Goal: Task Accomplishment & Management: Use online tool/utility

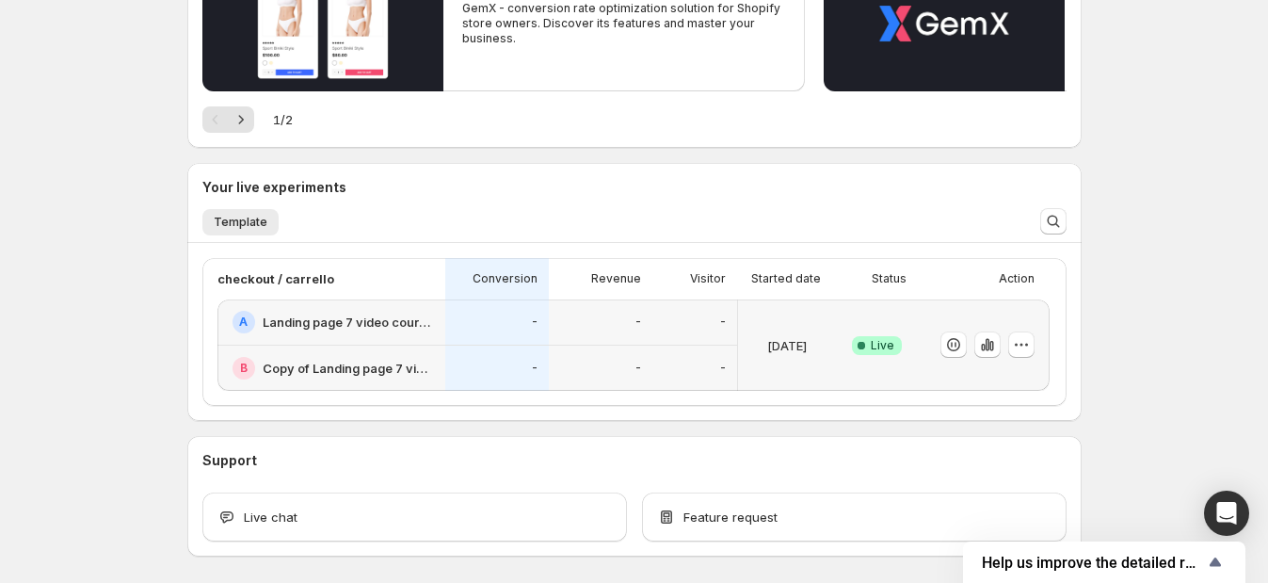
scroll to position [424, 0]
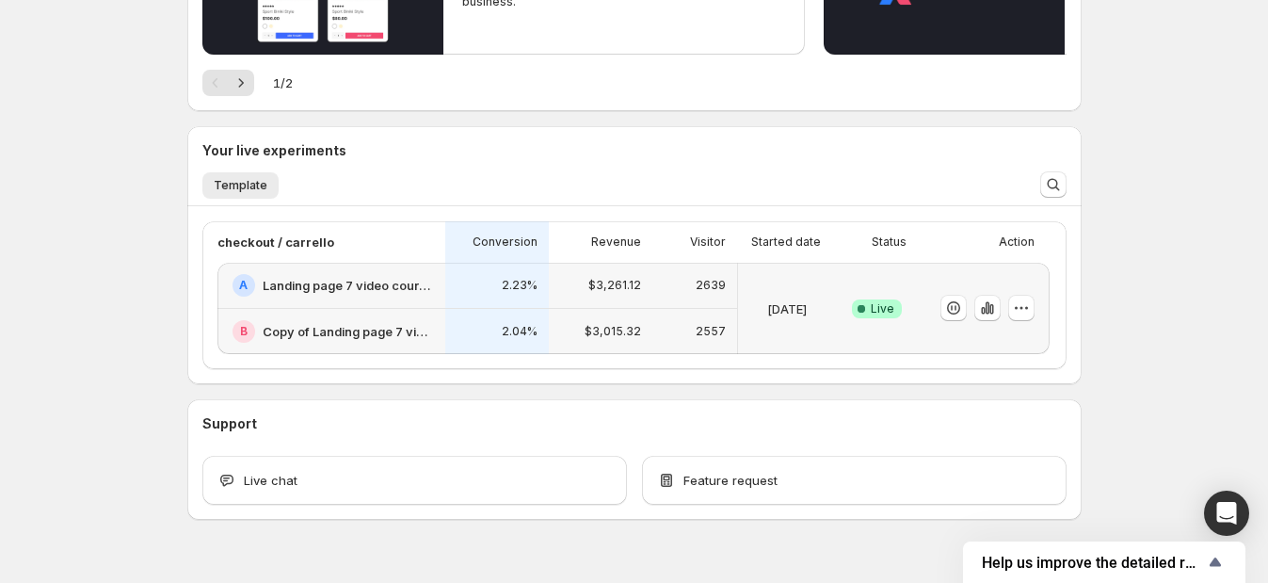
click at [423, 287] on h2 "Landing page 7 video courses" at bounding box center [348, 285] width 171 height 19
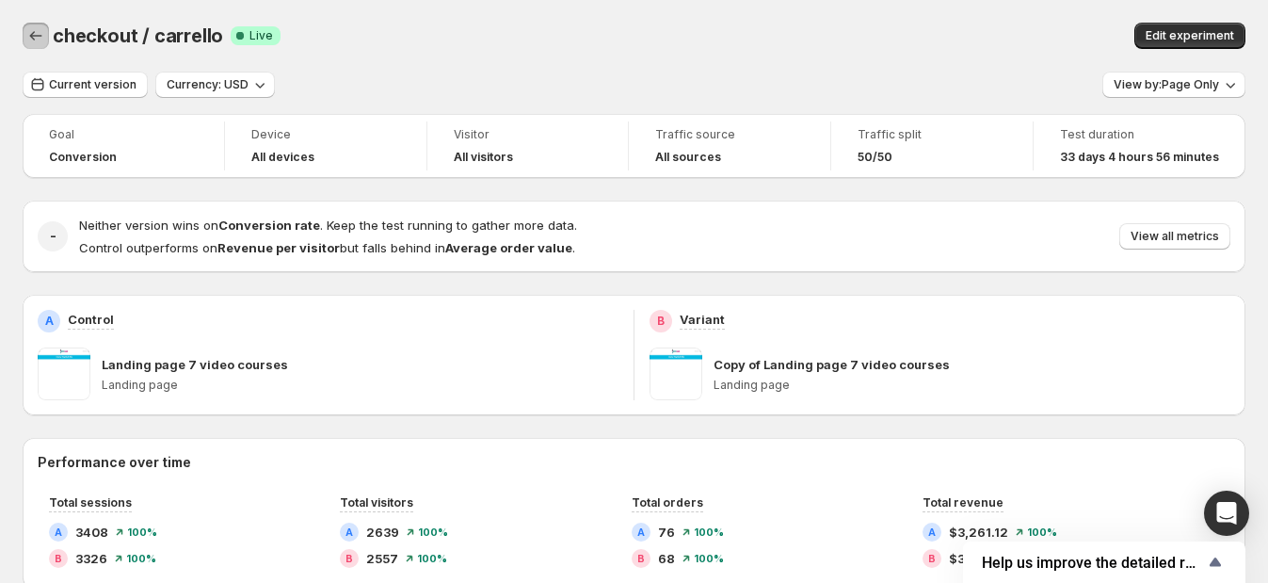
click at [30, 30] on icon "Back" at bounding box center [35, 35] width 19 height 19
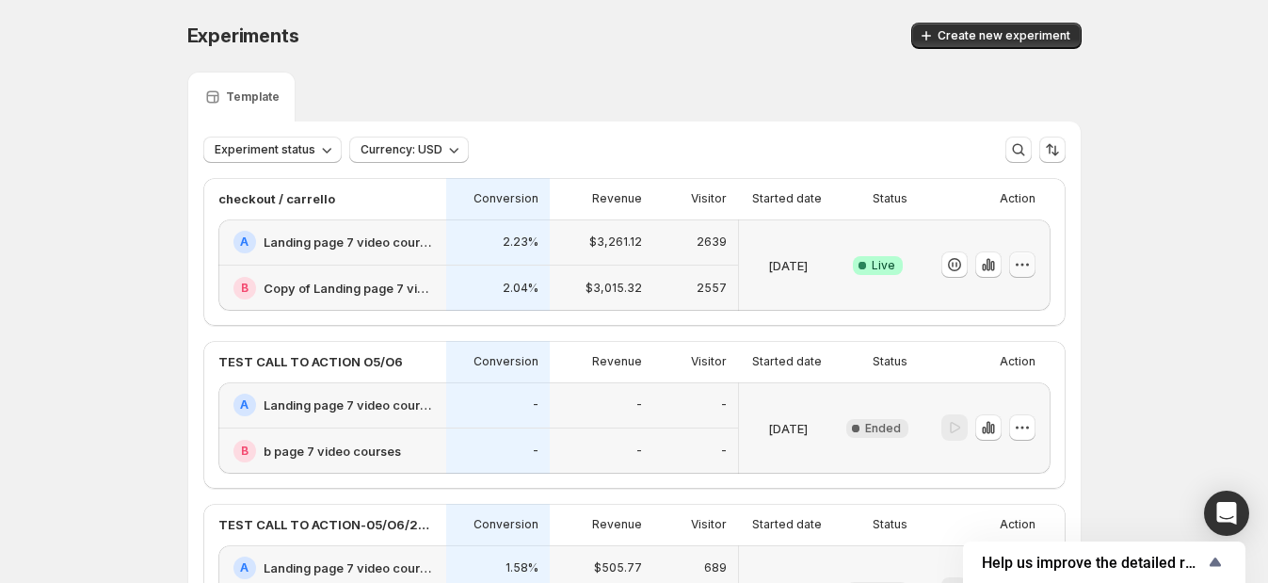
click at [1023, 266] on icon "button" at bounding box center [1022, 264] width 19 height 19
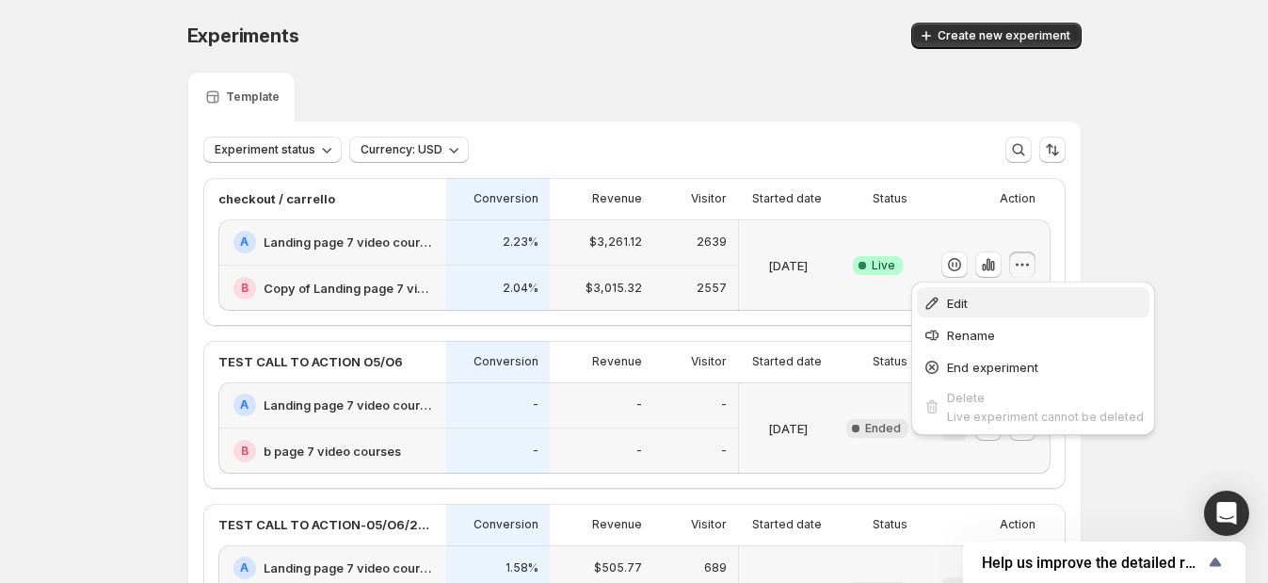
click at [974, 309] on span "Edit" at bounding box center [1045, 303] width 197 height 19
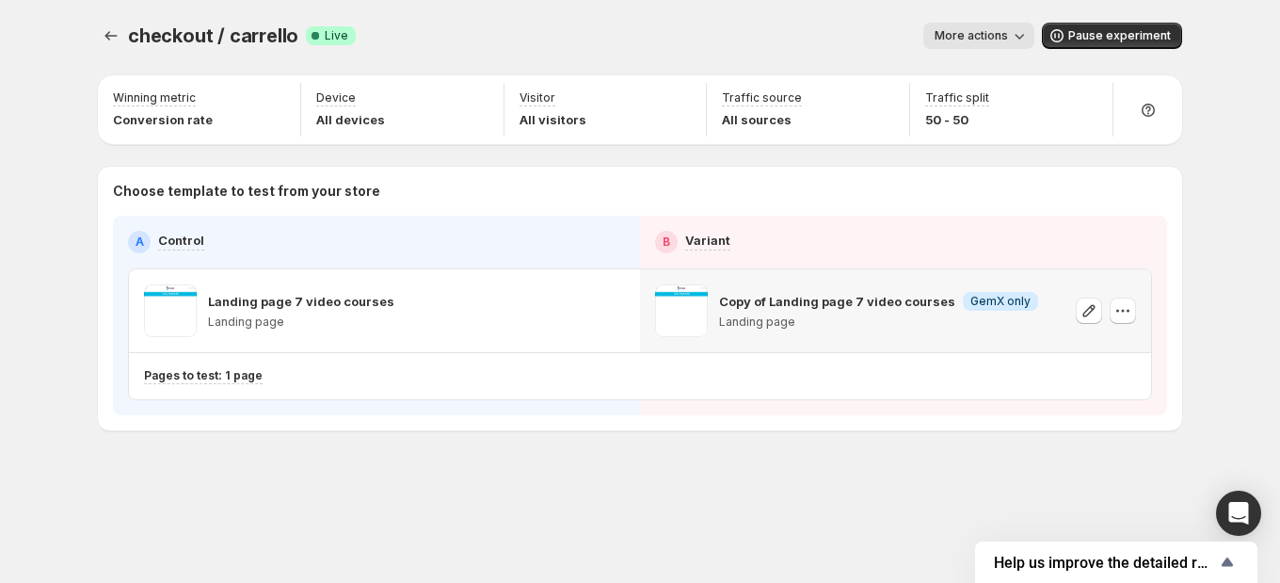
click at [812, 325] on p "Landing page" at bounding box center [878, 321] width 319 height 15
click at [1091, 312] on icon "button" at bounding box center [1089, 310] width 19 height 19
click at [105, 33] on icon "Experiments" at bounding box center [111, 35] width 19 height 19
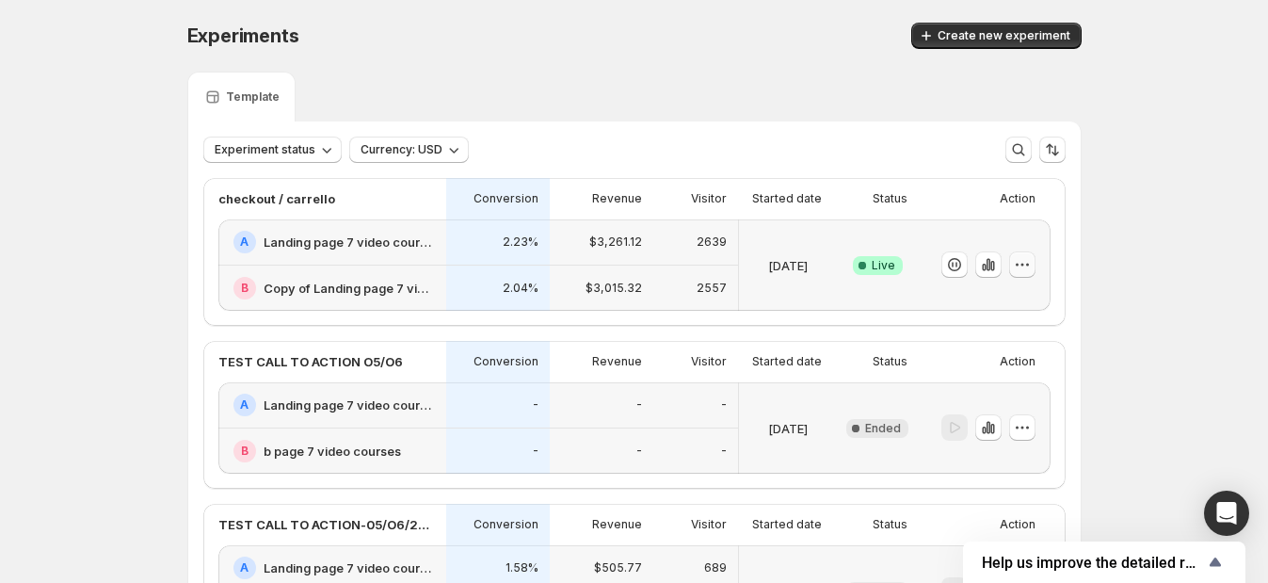
click at [1023, 262] on icon "button" at bounding box center [1022, 264] width 19 height 19
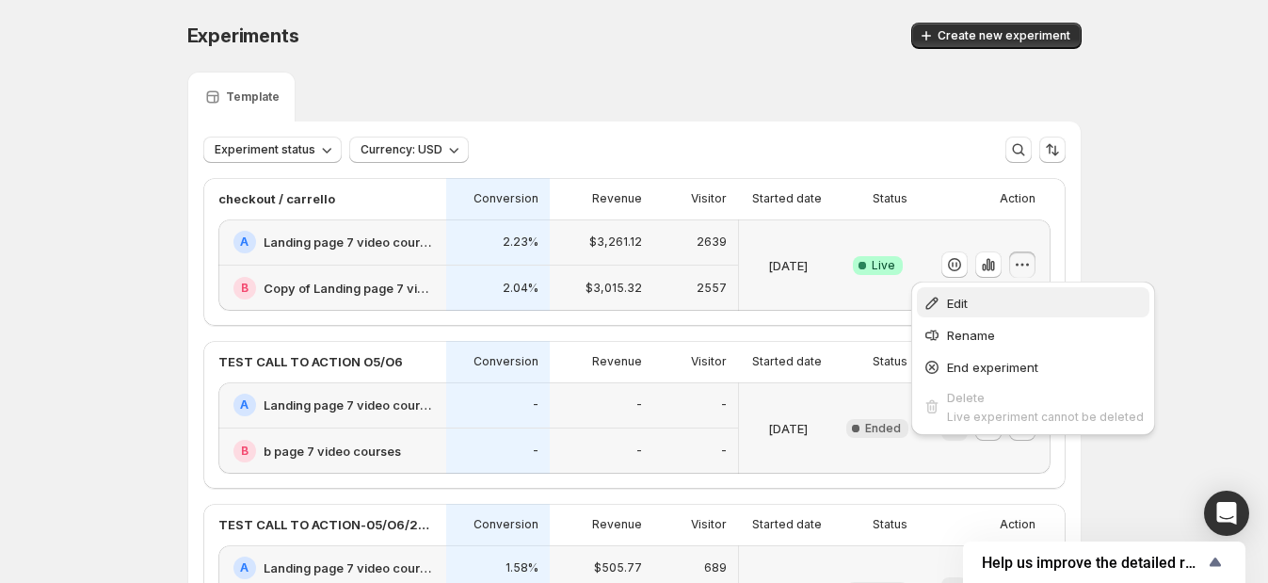
click at [1011, 304] on span "Edit" at bounding box center [1045, 303] width 197 height 19
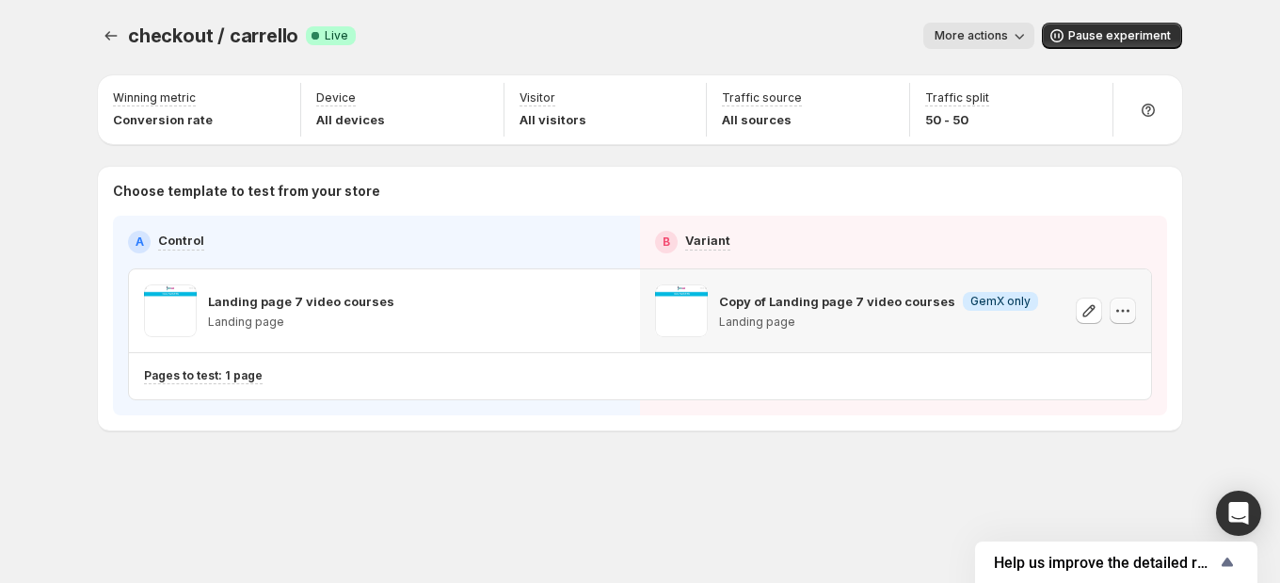
click at [1123, 311] on icon "button" at bounding box center [1123, 311] width 3 height 3
click at [858, 396] on div "Pages to test: 1 page Change pages to test" at bounding box center [640, 376] width 1022 height 46
click at [969, 311] on div "Copy of Landing page 7 video courses Info GemX only Landing page" at bounding box center [878, 310] width 319 height 53
click at [1088, 311] on icon "button" at bounding box center [1089, 310] width 19 height 19
click at [1130, 303] on icon "button" at bounding box center [1123, 310] width 19 height 19
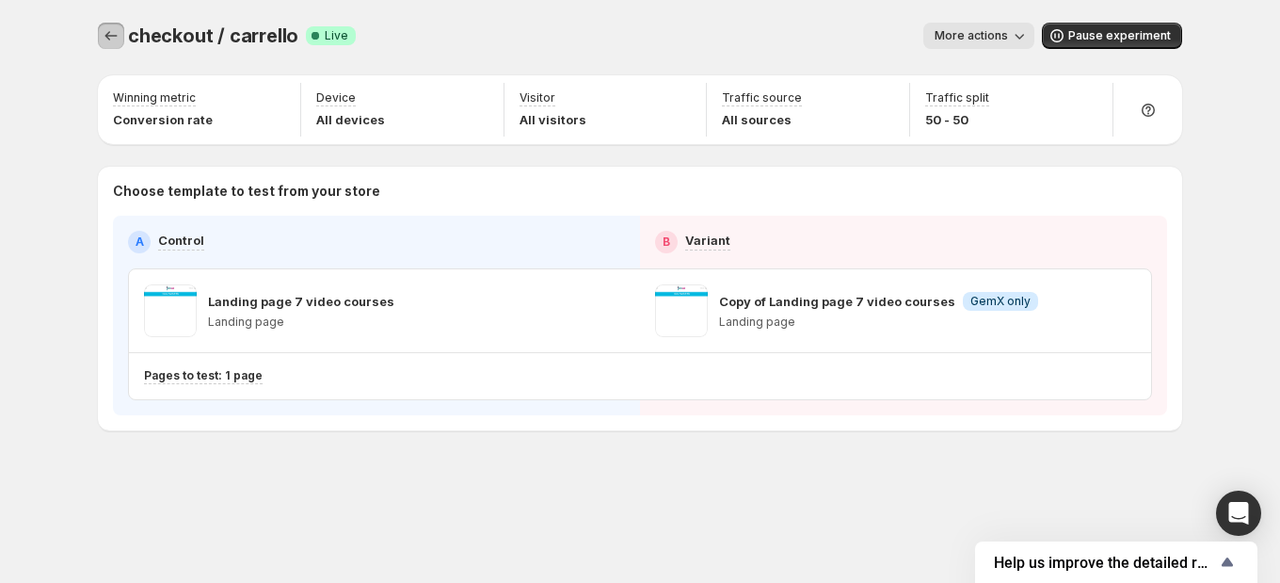
click at [100, 29] on button "Experiments" at bounding box center [111, 36] width 26 height 26
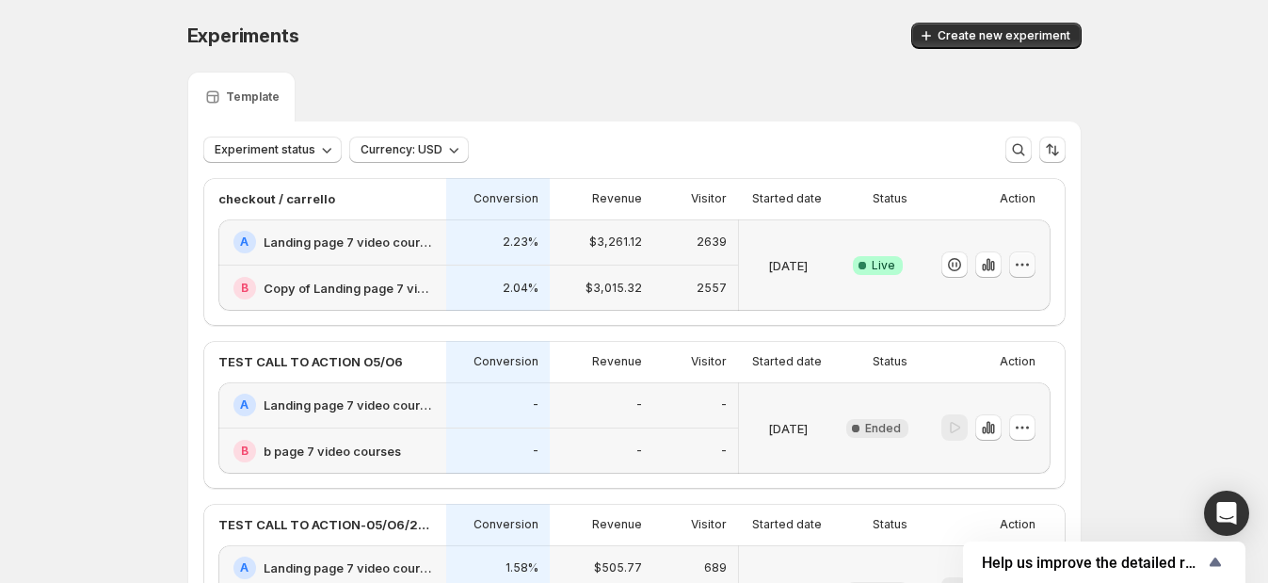
click at [1022, 253] on button "button" at bounding box center [1022, 264] width 26 height 26
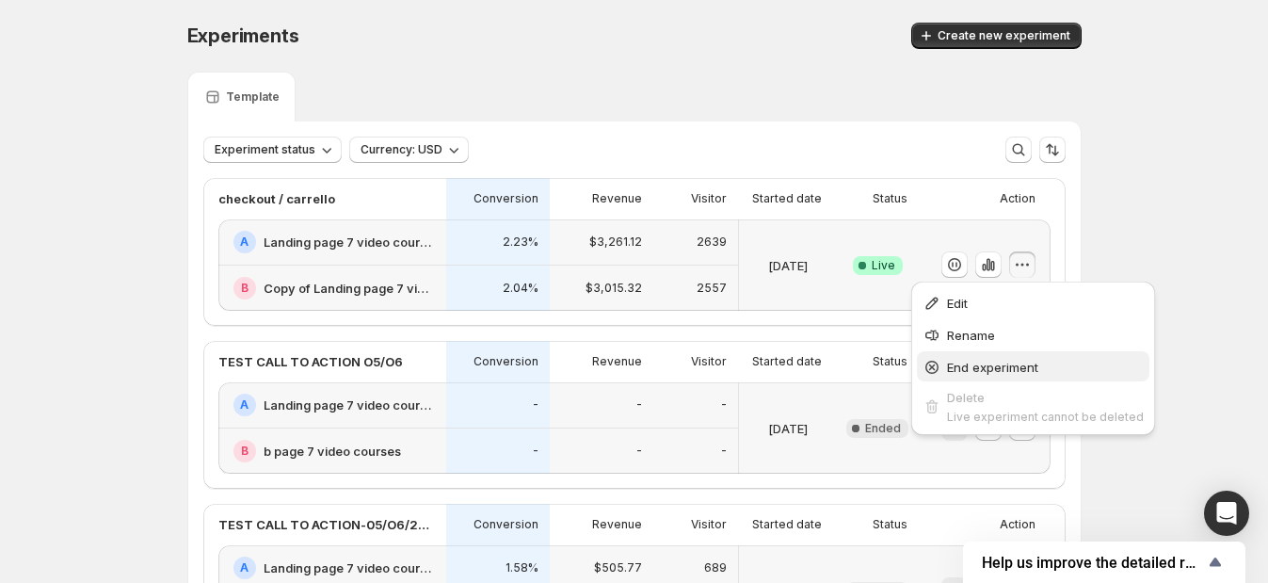
click at [1002, 361] on span "End experiment" at bounding box center [992, 367] width 91 height 15
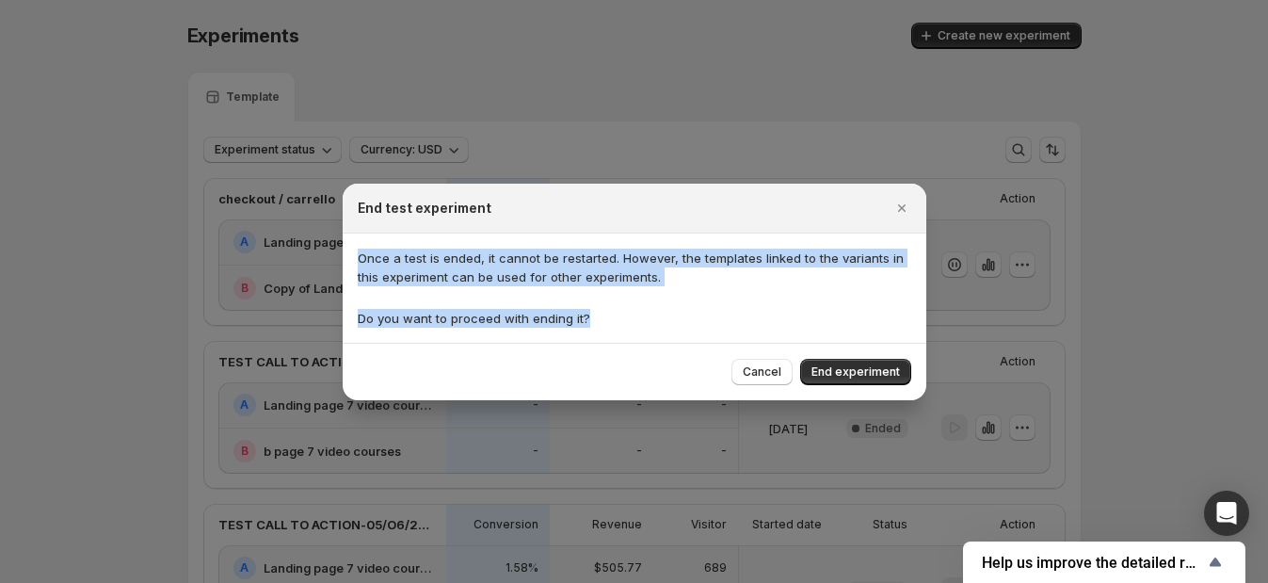
drag, startPoint x: 599, startPoint y: 315, endPoint x: 359, endPoint y: 244, distance: 250.5
click at [359, 244] on div "Once a test is ended, it cannot be restarted. However, the templates linked to …" at bounding box center [635, 287] width 584 height 109
click at [886, 369] on span "End experiment" at bounding box center [855, 371] width 88 height 15
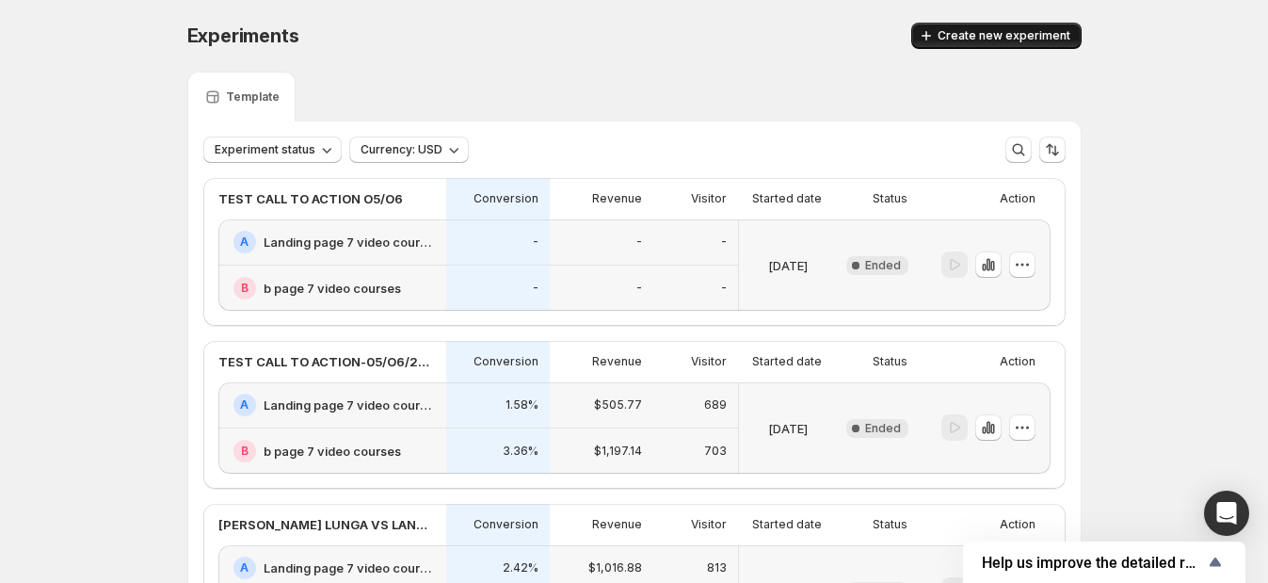
click at [965, 32] on span "Create new experiment" at bounding box center [1004, 35] width 133 height 15
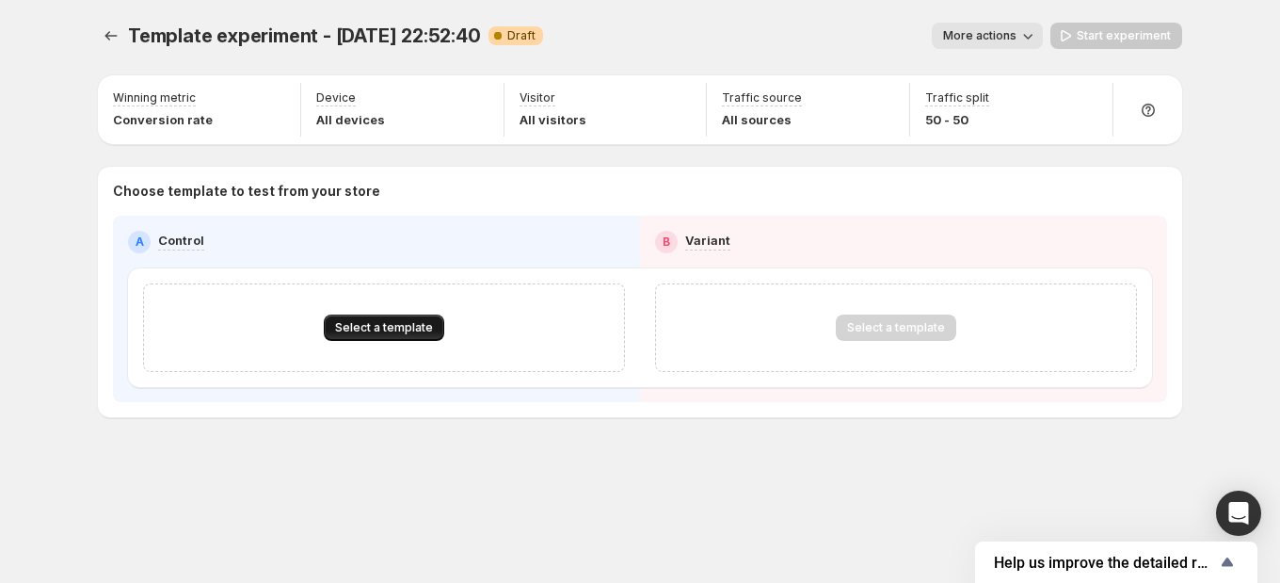
click at [405, 321] on span "Select a template" at bounding box center [384, 327] width 98 height 15
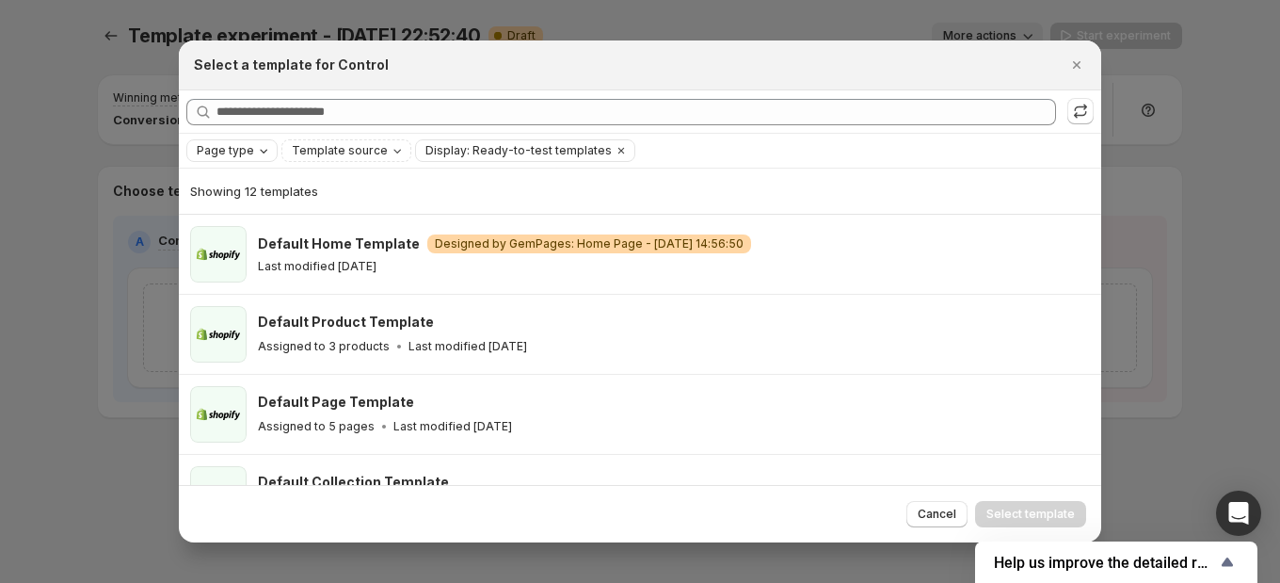
click at [219, 147] on span "Page type" at bounding box center [225, 150] width 57 height 15
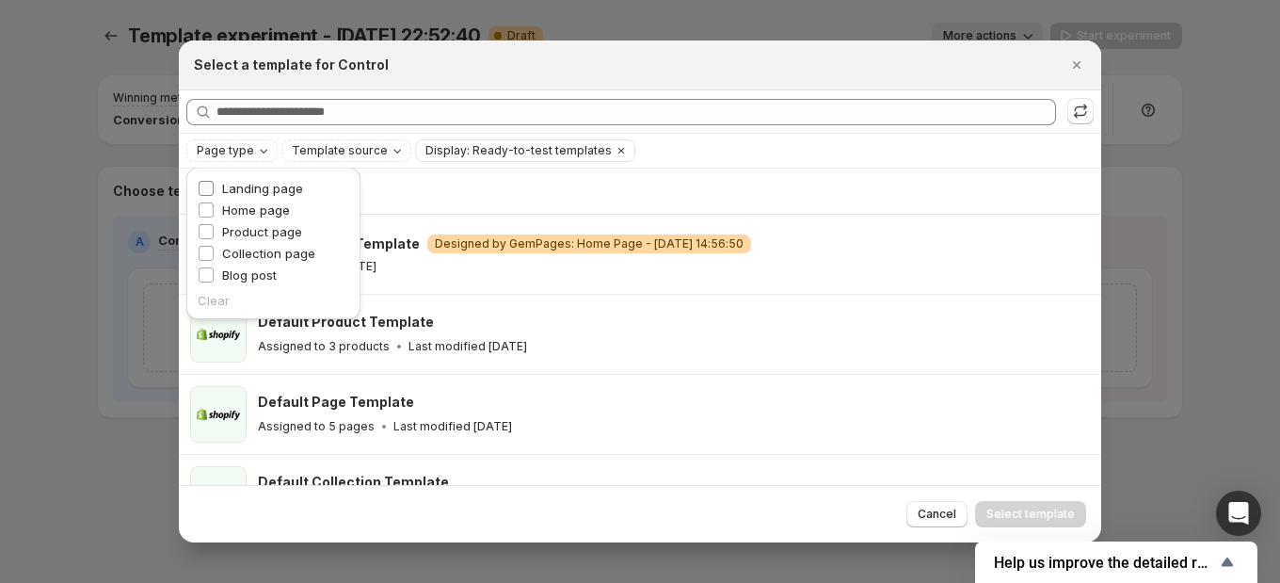
click at [280, 186] on span "Landing page" at bounding box center [262, 188] width 81 height 15
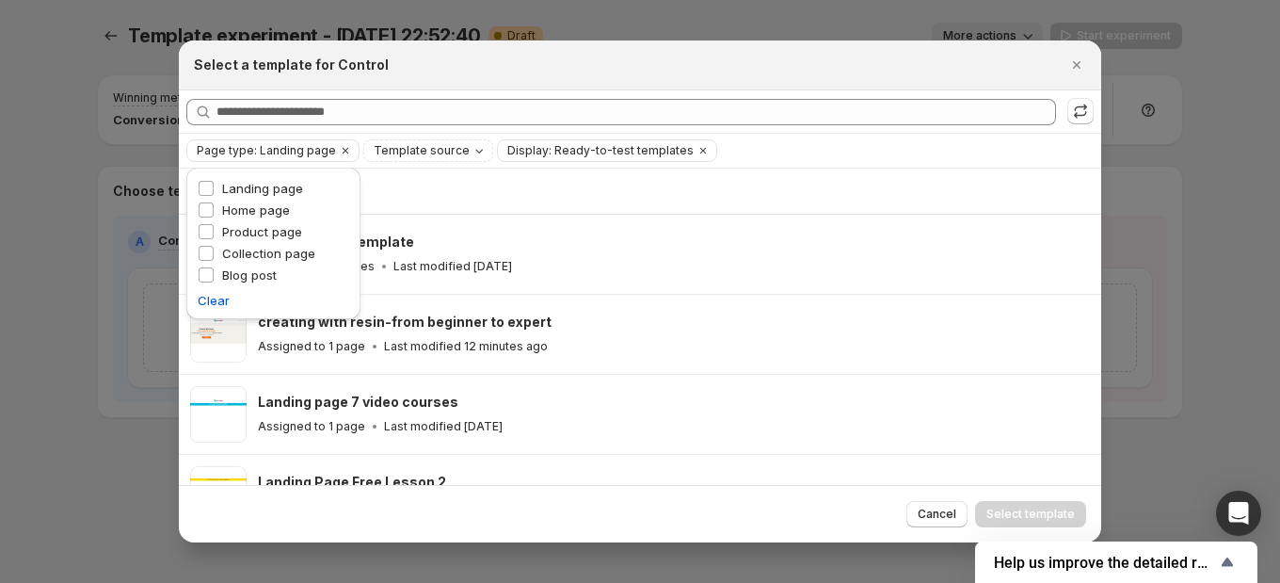
click at [635, 196] on div "Showing 7 templates" at bounding box center [640, 191] width 900 height 19
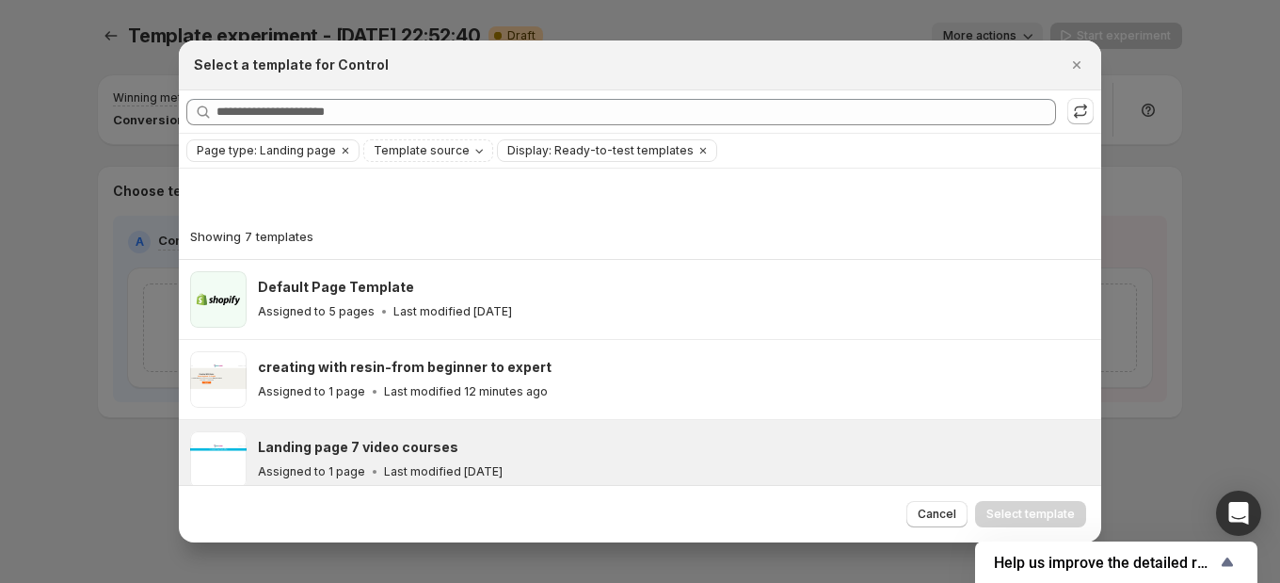
scroll to position [162, 0]
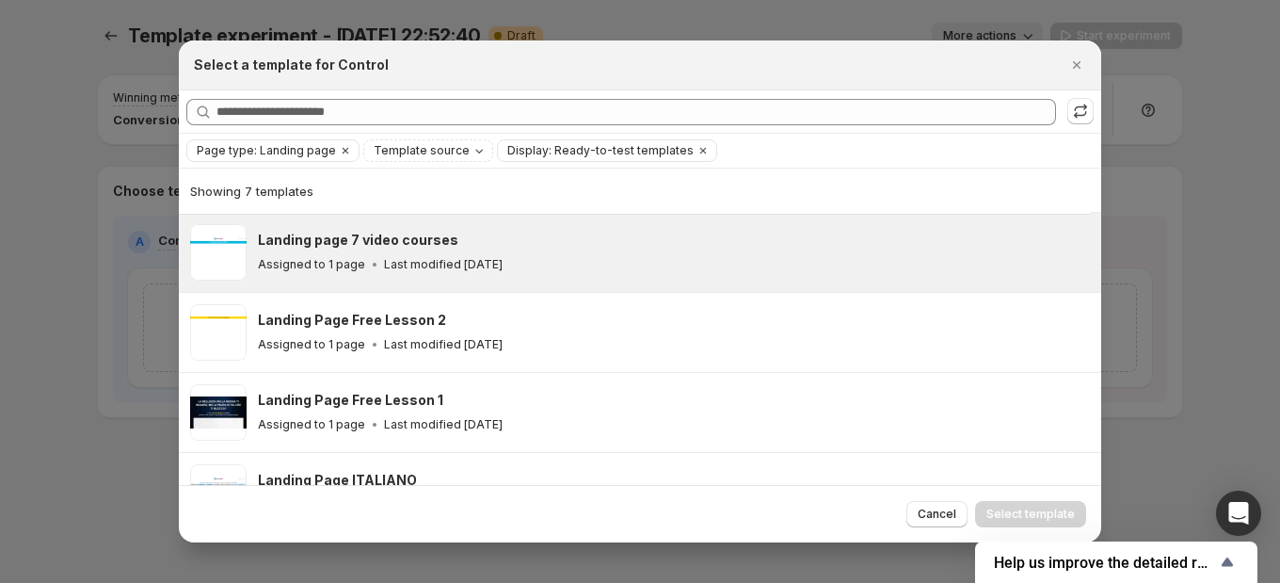
click at [561, 257] on div "Assigned to 1 page Last modified [DATE]" at bounding box center [671, 264] width 826 height 19
click at [207, 254] on span ":rav:" at bounding box center [218, 252] width 56 height 56
click at [241, 250] on span ":rav:" at bounding box center [218, 252] width 56 height 56
click at [1035, 506] on span "Select template" at bounding box center [1031, 513] width 88 height 15
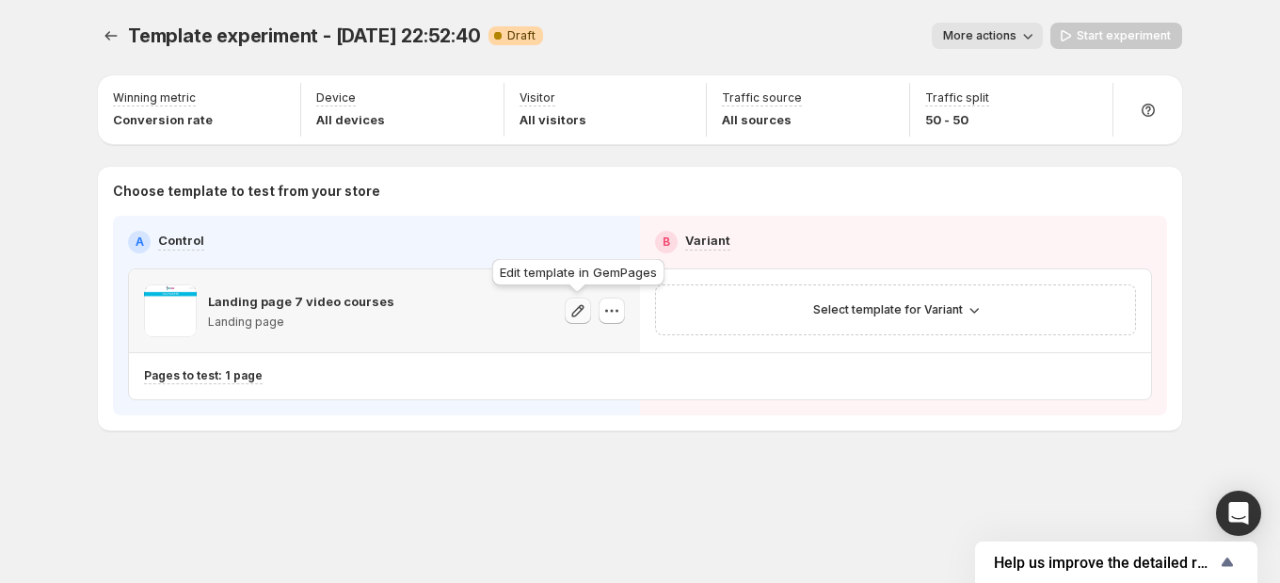
click at [584, 311] on icon "button" at bounding box center [578, 310] width 19 height 19
click at [828, 307] on span "Select template for Variant" at bounding box center [888, 309] width 150 height 15
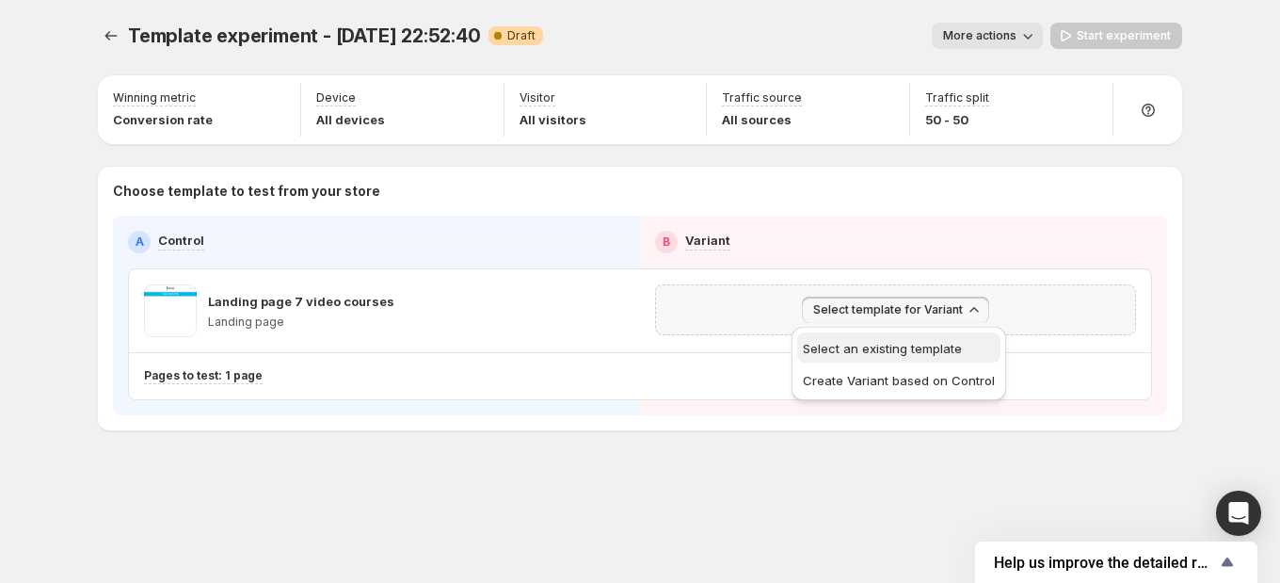
click at [962, 344] on span "Select an existing template" at bounding box center [899, 348] width 192 height 19
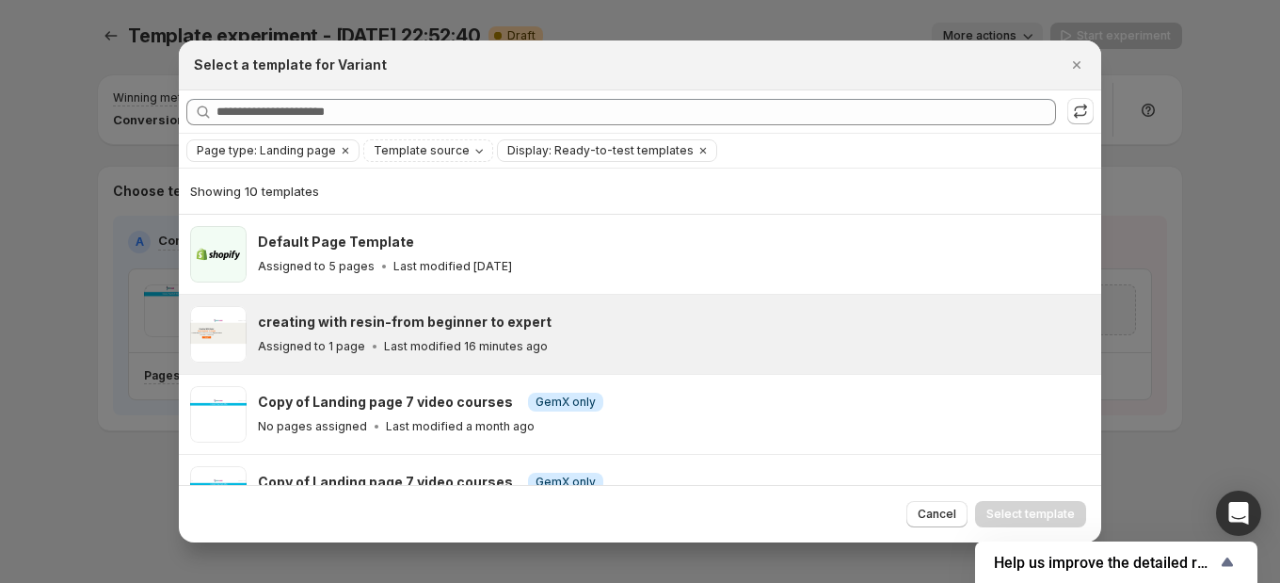
click at [609, 326] on div "creating with resin-from beginner to expert" at bounding box center [671, 322] width 826 height 19
click at [1021, 512] on span "Select template" at bounding box center [1031, 513] width 88 height 15
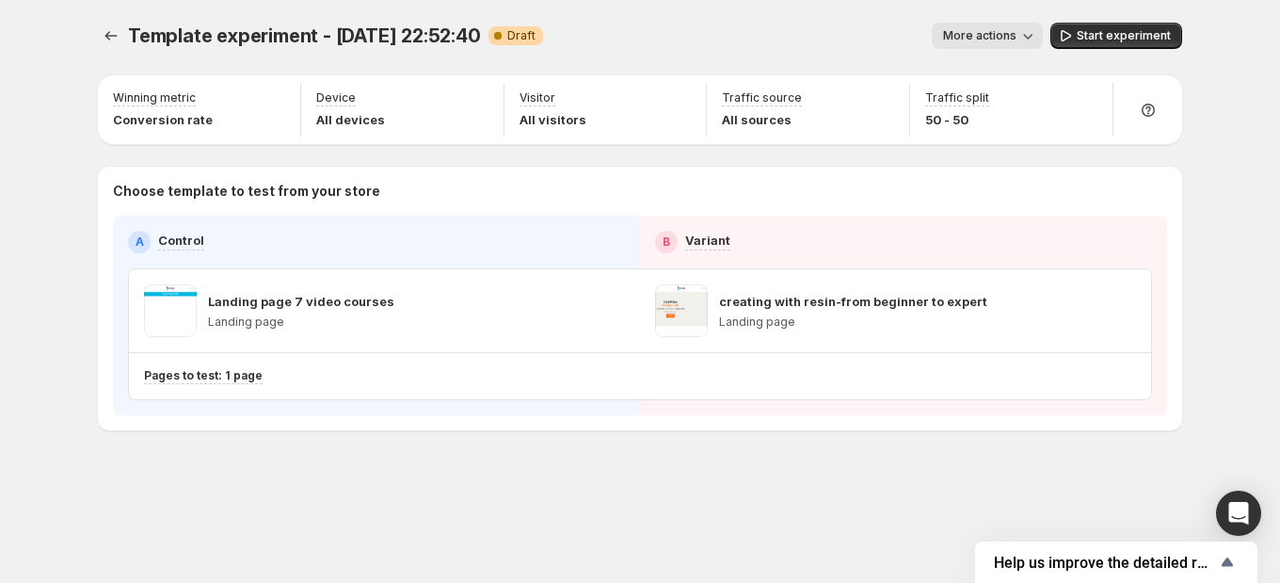
click at [347, 36] on span "Template experiment - [DATE] 22:52:40" at bounding box center [304, 35] width 353 height 23
click at [349, 34] on span "Template experiment - [DATE] 22:52:40" at bounding box center [304, 35] width 353 height 23
click at [1017, 28] on button "More actions" at bounding box center [987, 36] width 111 height 26
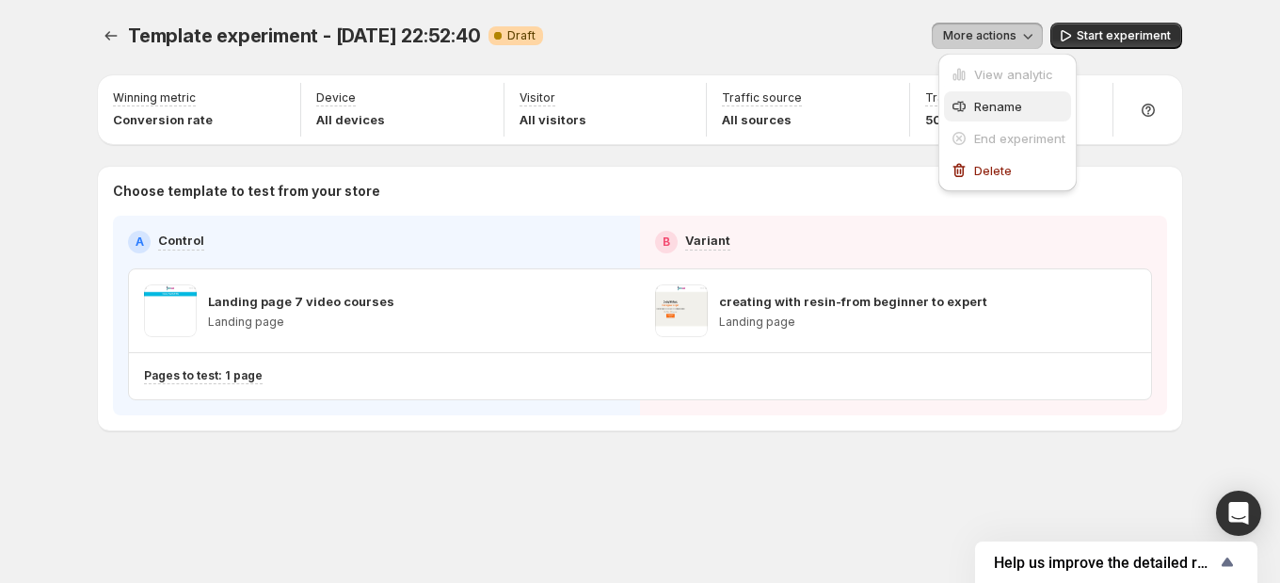
click at [1019, 101] on span "Rename" at bounding box center [998, 106] width 48 height 15
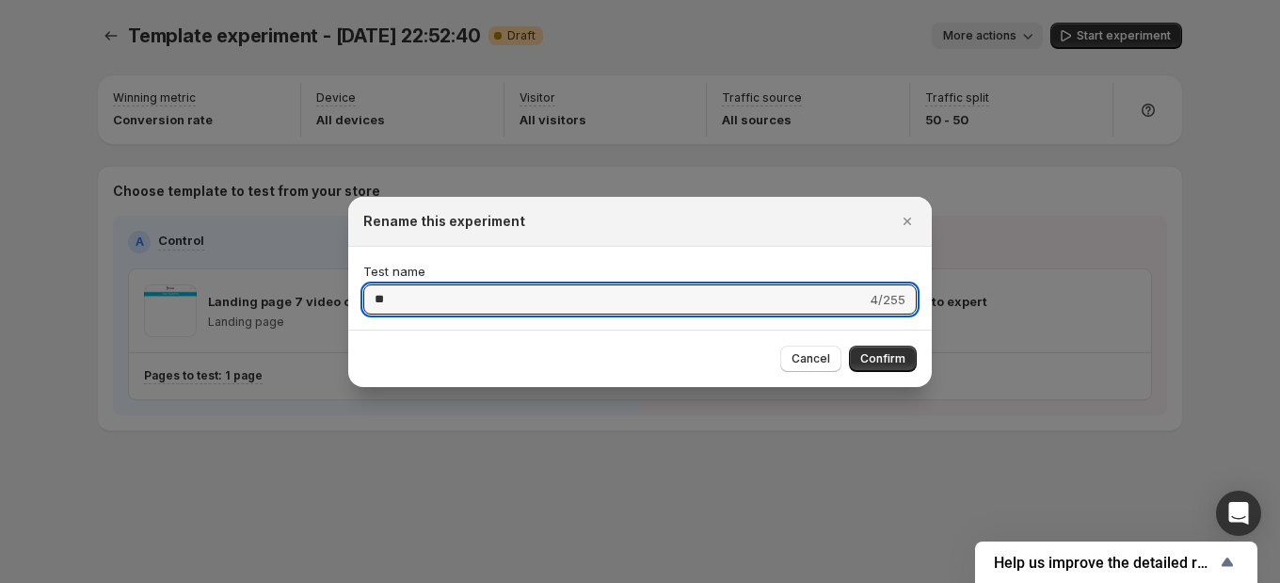
type input "*"
click at [375, 291] on input "**********" at bounding box center [612, 299] width 499 height 30
click at [537, 306] on input "**********" at bounding box center [612, 299] width 499 height 30
type input "**********"
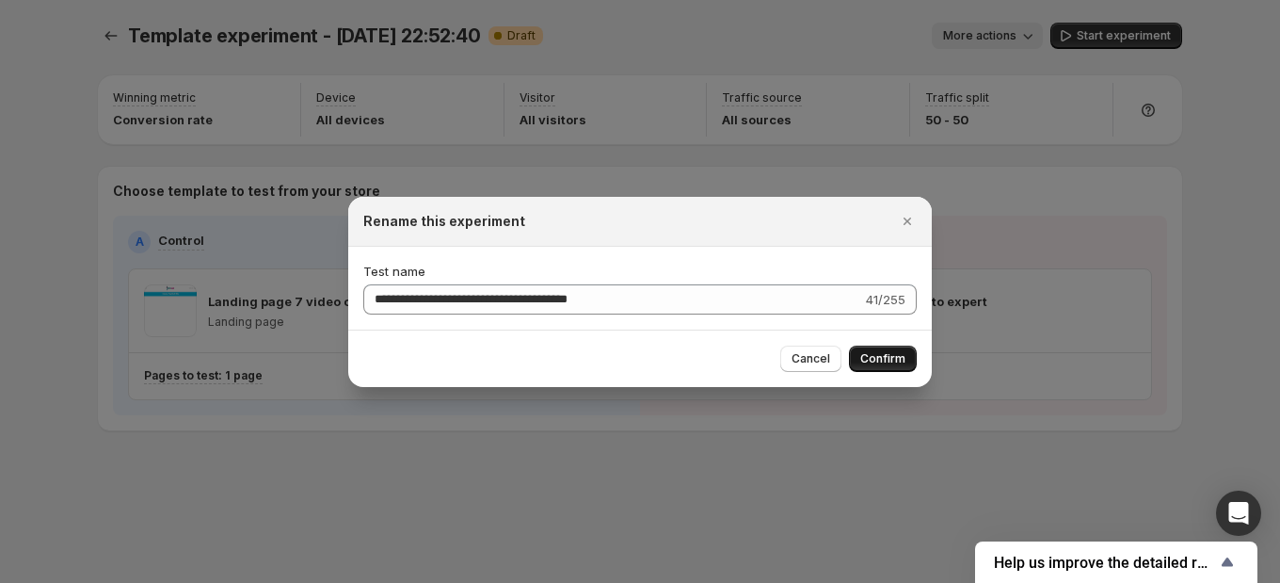
click at [893, 351] on span "Confirm" at bounding box center [882, 358] width 45 height 15
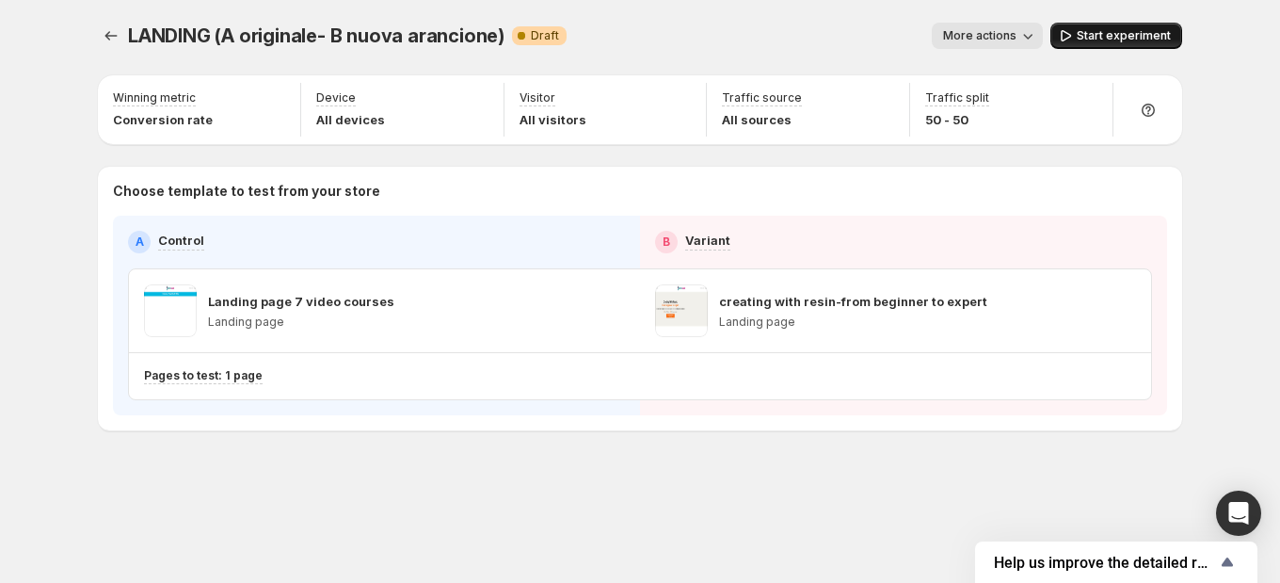
click at [1111, 38] on span "Start experiment" at bounding box center [1124, 35] width 94 height 15
